Goal: Task Accomplishment & Management: Complete application form

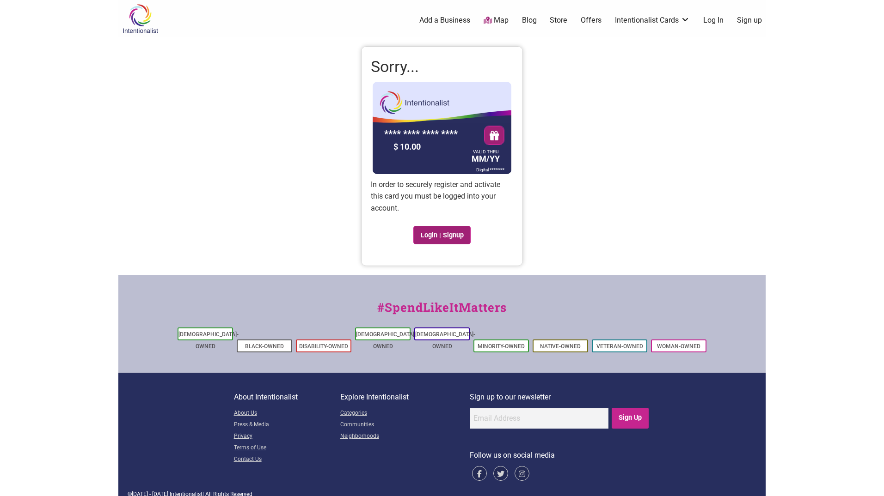
click at [433, 233] on link "Login | Signup" at bounding box center [441, 235] width 57 height 18
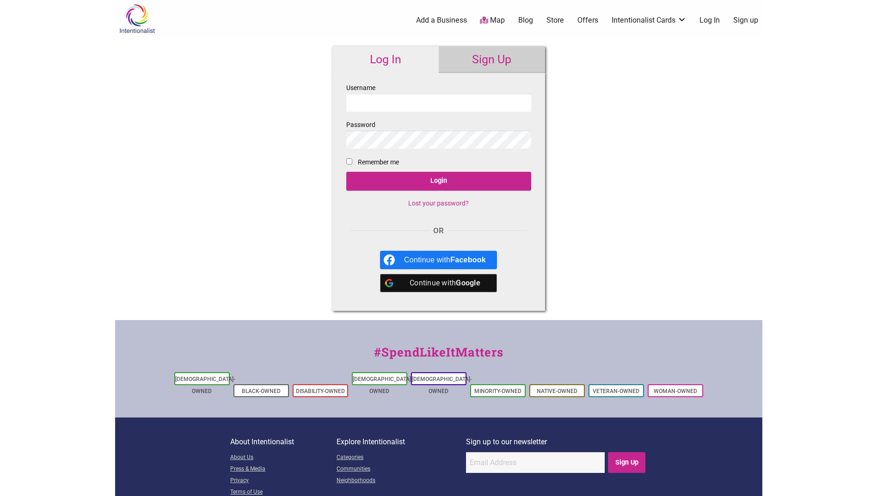
click at [383, 104] on input "Username" at bounding box center [438, 103] width 185 height 18
click at [439, 202] on link "Lost your password?" at bounding box center [438, 203] width 61 height 7
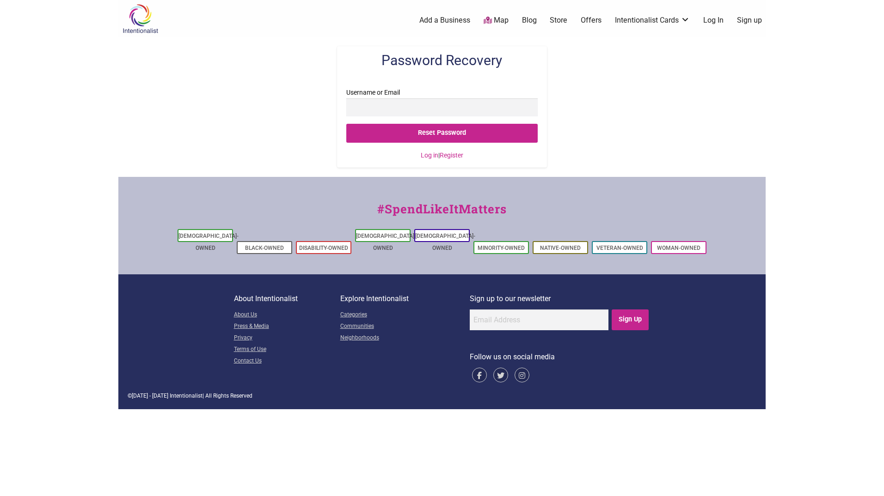
click at [382, 107] on input "Username or Email" at bounding box center [441, 107] width 191 height 18
type input "Peter.Fuerbringer@Seattle.gov"
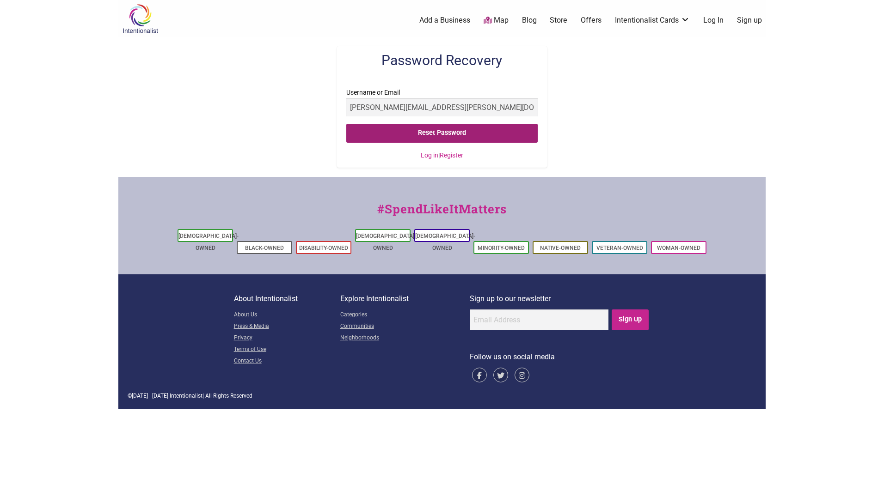
click at [382, 126] on input "Reset Password" at bounding box center [441, 133] width 191 height 19
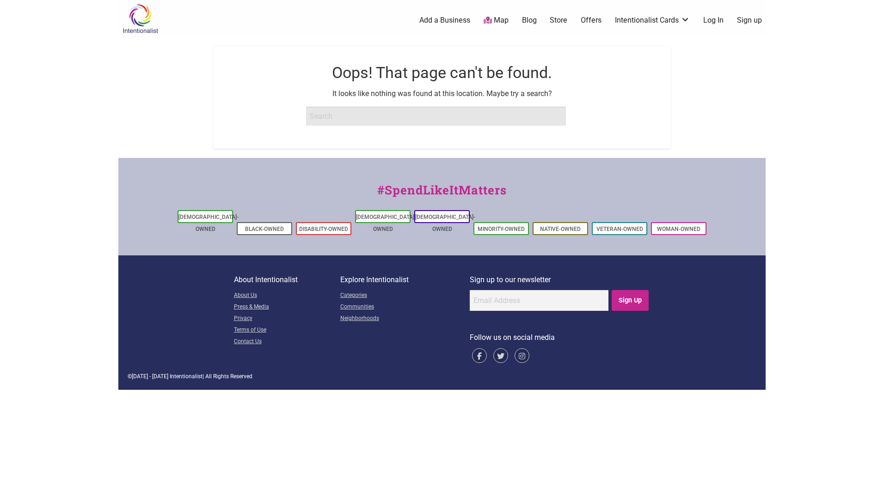
click at [355, 114] on input "search" at bounding box center [436, 116] width 260 height 18
type input "Coug30@Hotmail.com"
click at [719, 17] on link "Log In" at bounding box center [713, 20] width 20 height 10
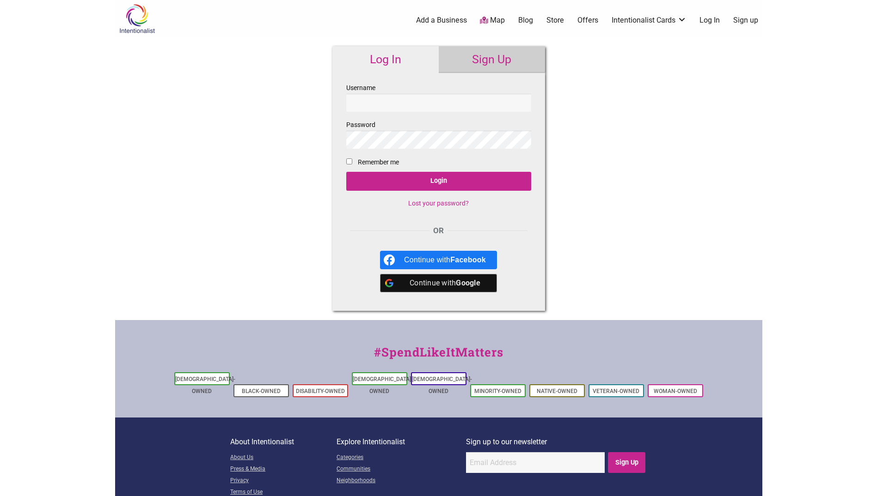
click at [366, 101] on input "Username" at bounding box center [438, 103] width 185 height 18
type input "Coug30@Hotmail.com"
click at [346, 172] on input "Login" at bounding box center [438, 181] width 185 height 19
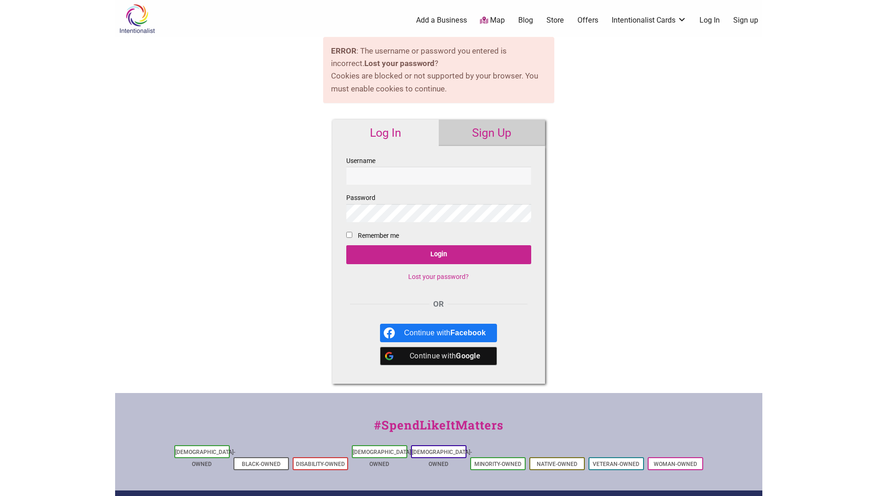
click at [377, 177] on input "Username" at bounding box center [438, 176] width 185 height 18
click at [447, 183] on input "Coug30@Hotmail.com" at bounding box center [438, 176] width 185 height 18
type input "Coug30@Hotmail.com"
click at [346, 245] on input "Login" at bounding box center [438, 254] width 185 height 19
click at [433, 275] on link "Lost your password?" at bounding box center [438, 276] width 61 height 7
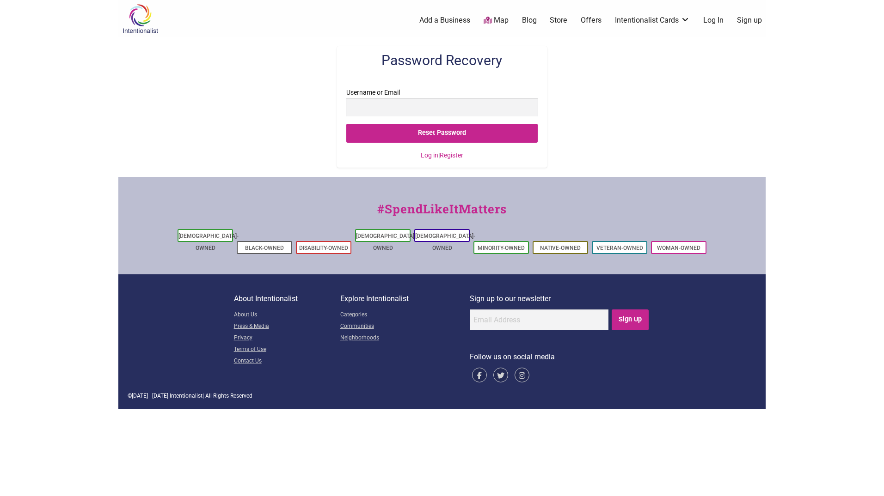
click at [411, 108] on input "Username or Email" at bounding box center [441, 107] width 191 height 18
type input "[EMAIL_ADDRESS][DOMAIN_NAME]"
click at [346, 124] on input "Reset Password" at bounding box center [441, 133] width 191 height 19
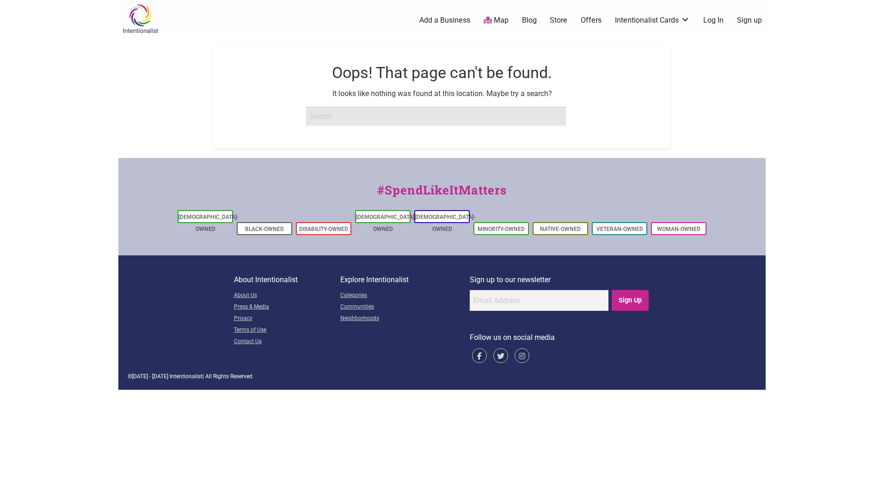
click at [362, 116] on input "search" at bounding box center [436, 116] width 260 height 18
type input "[PERSON_NAME][EMAIL_ADDRESS][DOMAIN_NAME]"
click at [118, 0] on input "Search" at bounding box center [136, 9] width 36 height 19
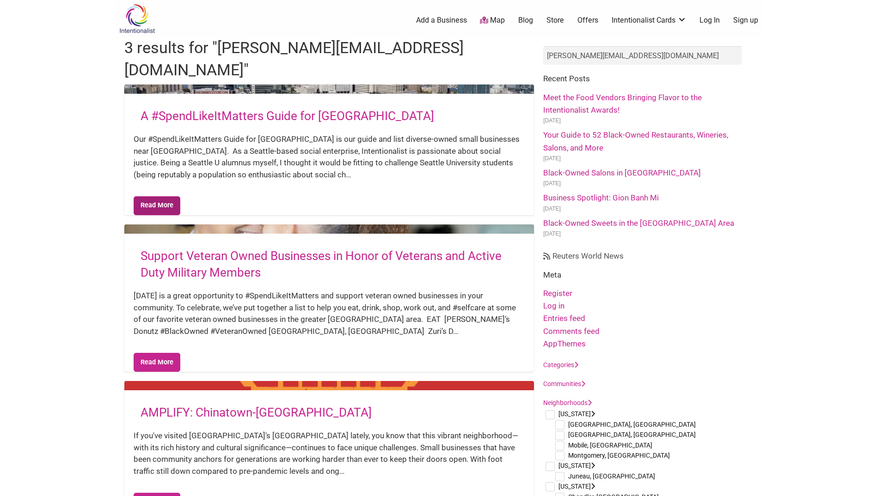
click at [159, 196] on link "Read More" at bounding box center [157, 205] width 47 height 19
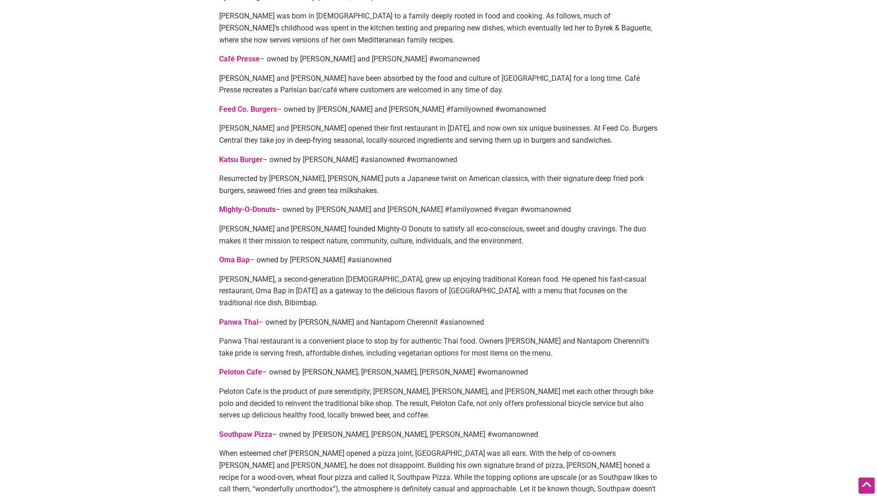
scroll to position [1101, 0]
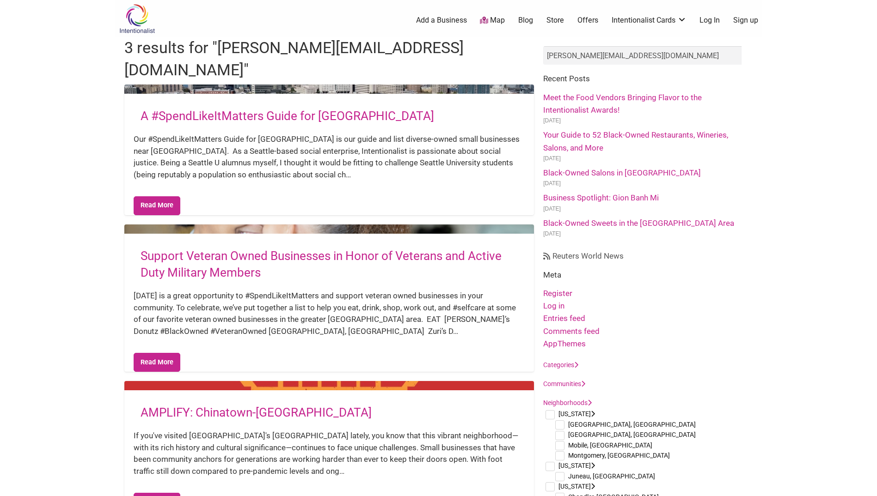
click at [711, 20] on link "Log In" at bounding box center [709, 20] width 20 height 10
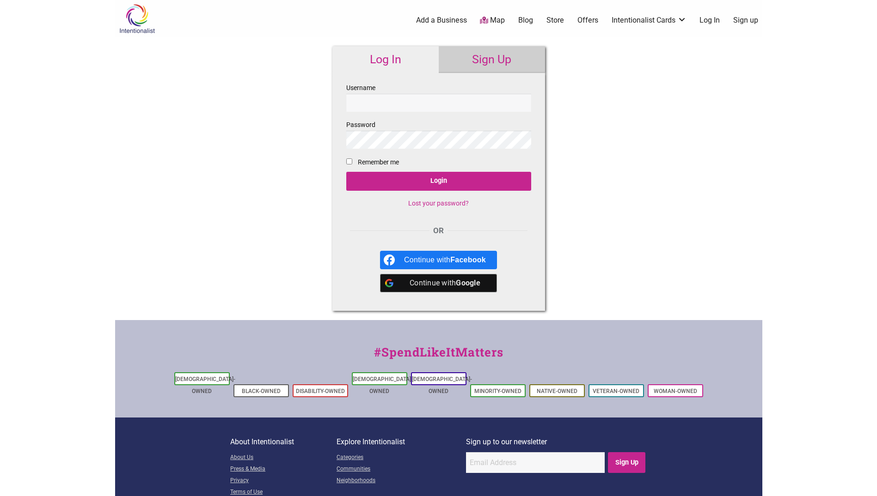
click at [483, 62] on link "Sign Up" at bounding box center [492, 59] width 106 height 27
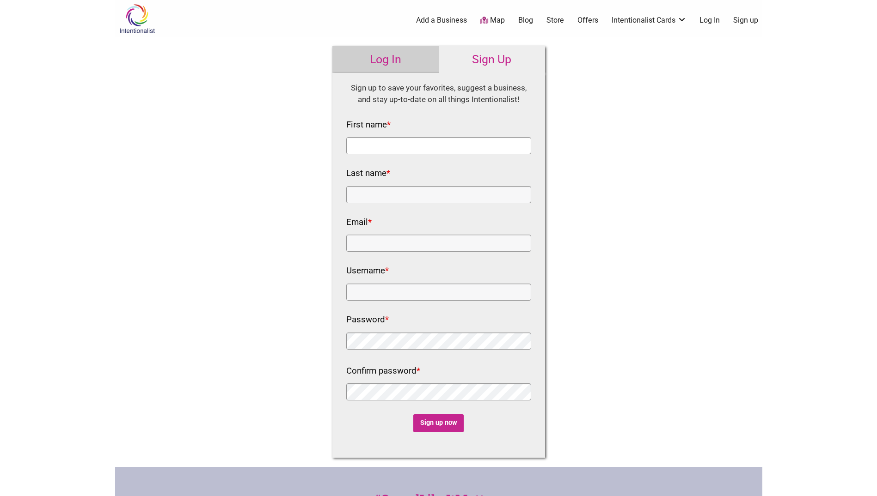
click at [385, 144] on input "First name *" at bounding box center [438, 145] width 185 height 17
type input "[PERSON_NAME]"
type input "[PERSON_NAME][EMAIL_ADDRESS][PERSON_NAME][DOMAIN_NAME]"
drag, startPoint x: 466, startPoint y: 245, endPoint x: 250, endPoint y: 222, distance: 216.6
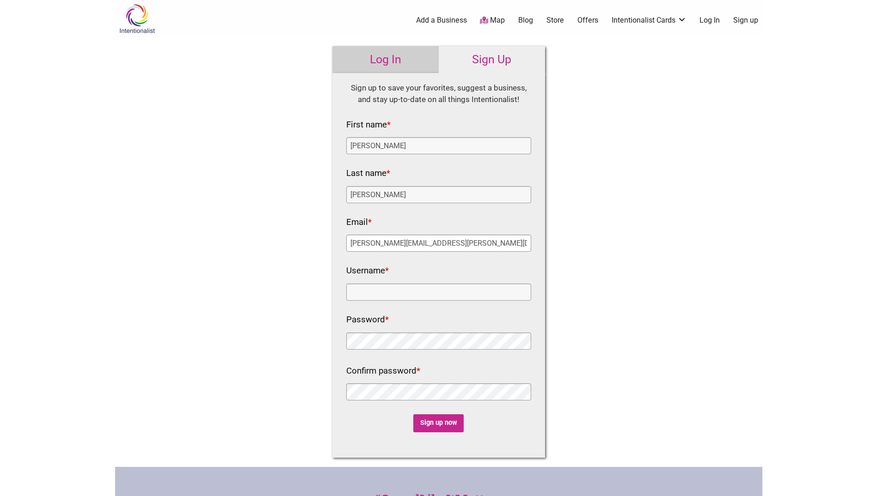
click at [250, 222] on div "Intentionalist Spend like it matters 0 Add a Business Map Blog Store Offers Int…" at bounding box center [438, 349] width 647 height 699
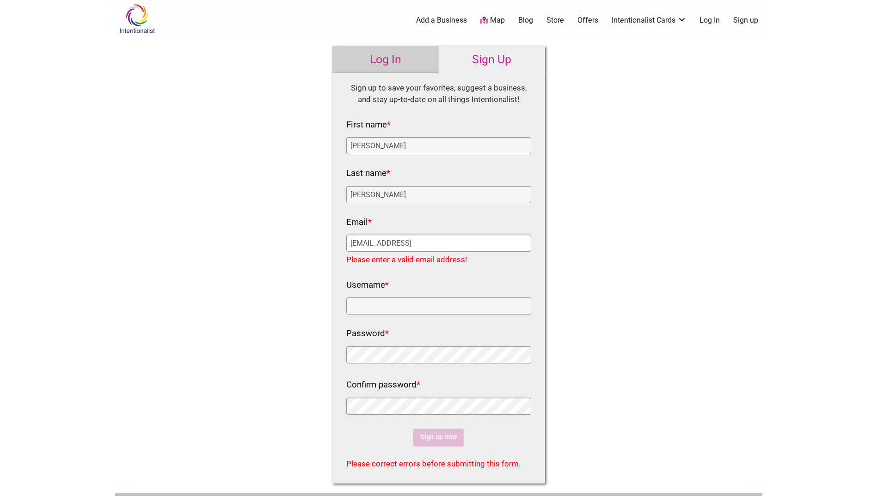
type input "[EMAIL_ADDRESS][DOMAIN_NAME]"
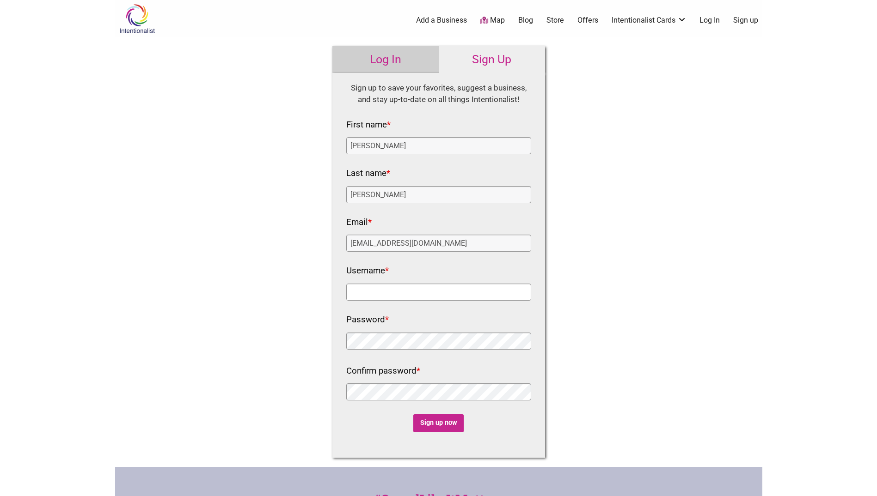
click at [434, 293] on input "Username *" at bounding box center [438, 292] width 185 height 17
type input "[PERSON_NAME].Fuerb"
click input "Sign up now" at bounding box center [438, 424] width 50 height 18
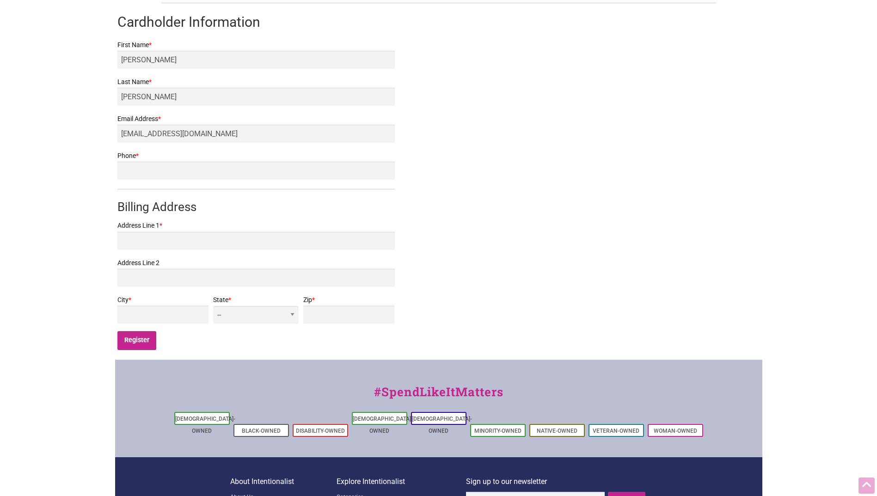
scroll to position [185, 0]
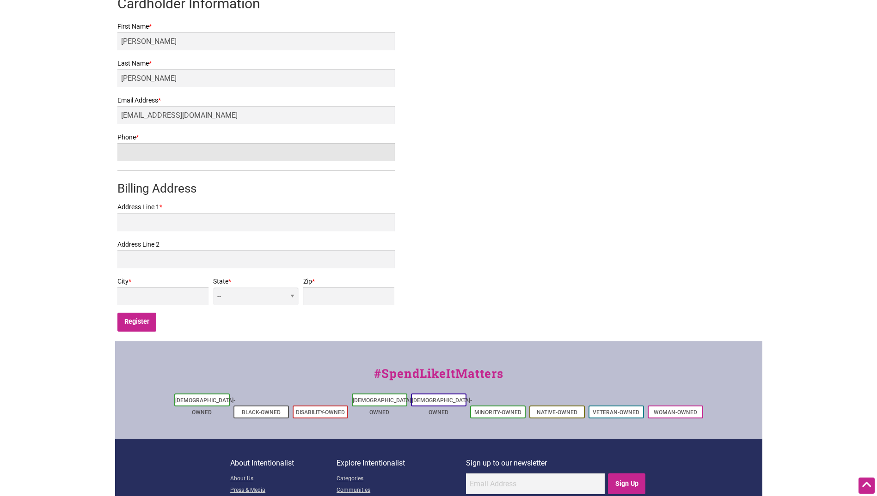
click at [158, 147] on input "Phone *" at bounding box center [255, 152] width 277 height 18
type input "4252481177"
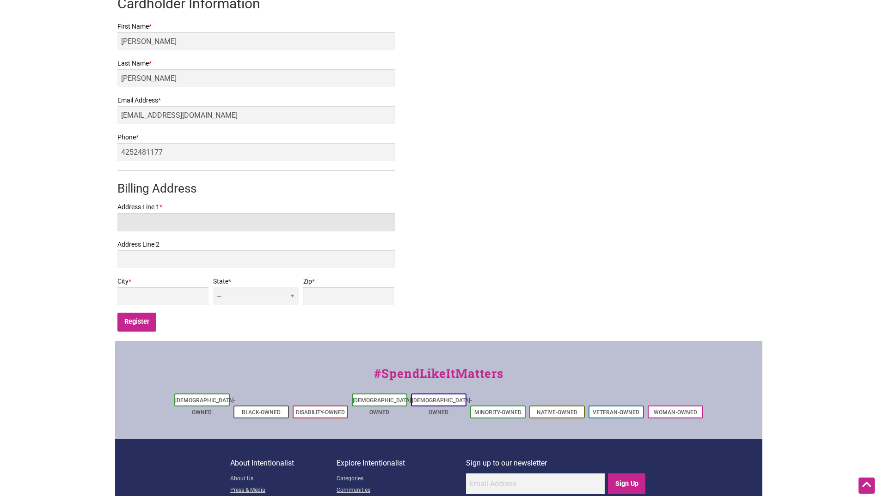
type input "1064 215th Pl SE"
type input "Bothell"
select select "WA"
type input "98021"
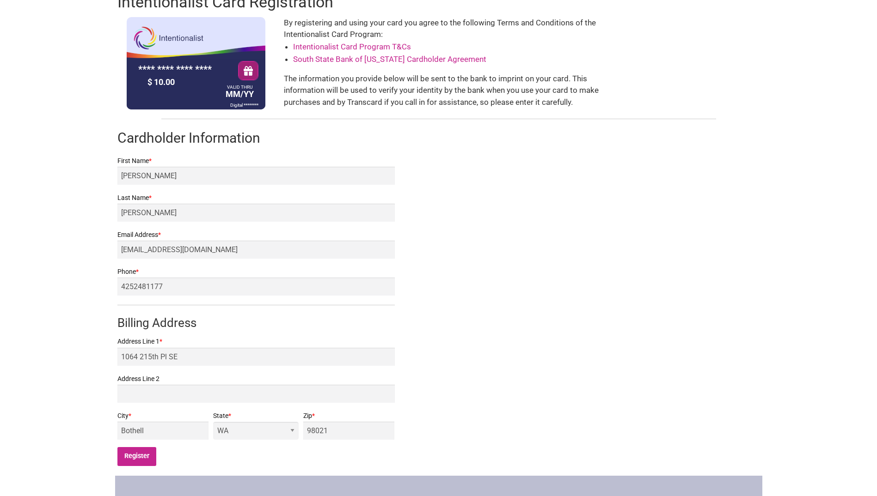
scroll to position [250, 0]
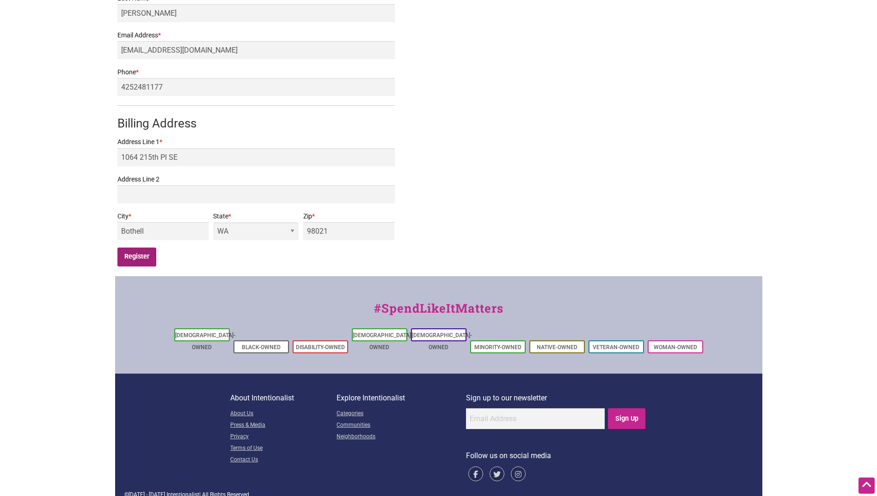
click at [147, 255] on input "Register" at bounding box center [136, 257] width 39 height 19
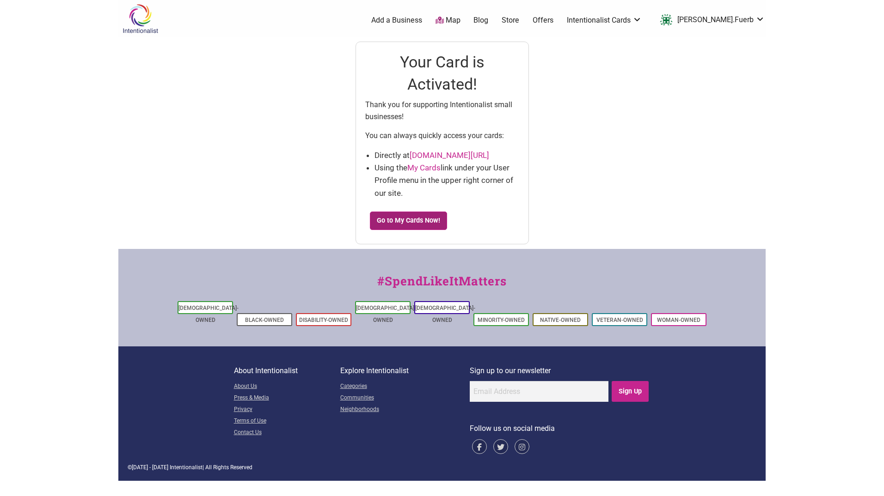
click at [425, 220] on link "Go to My Cards Now!" at bounding box center [409, 221] width 78 height 18
